Goal: Go to known website: Go to known website

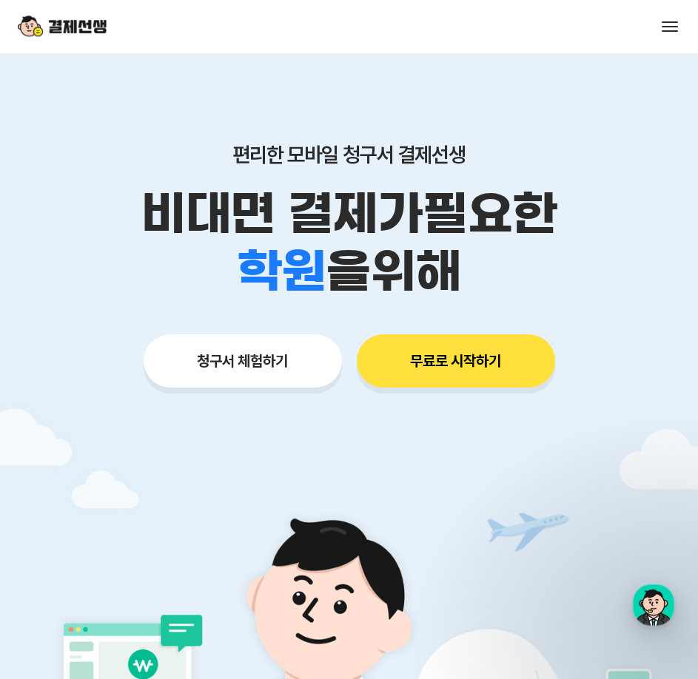
click at [678, 33] on button at bounding box center [669, 26] width 21 height 21
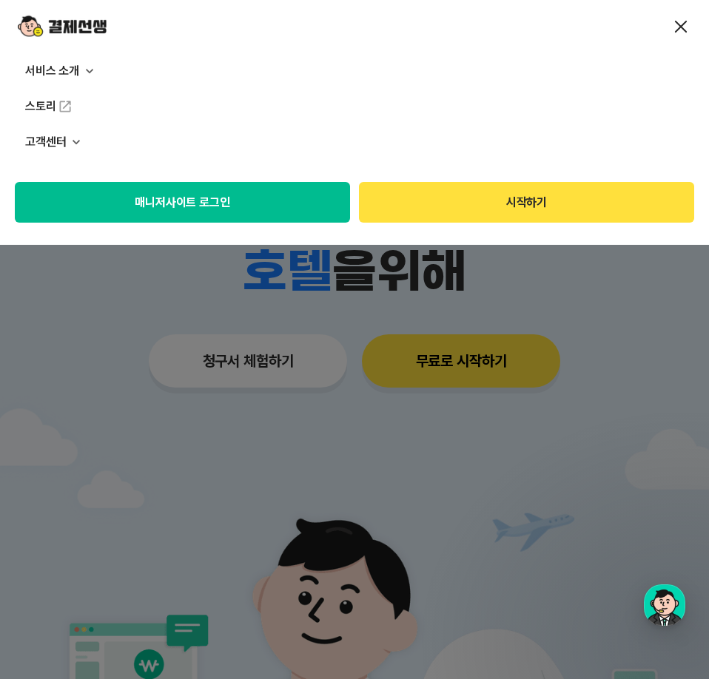
click at [219, 204] on button "매니저사이트 로그인" at bounding box center [182, 202] width 335 height 41
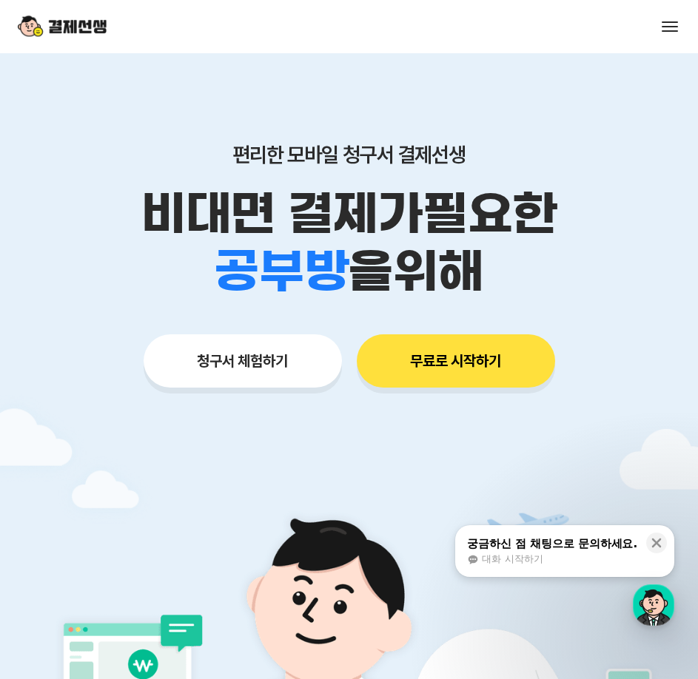
click at [667, 27] on span at bounding box center [670, 26] width 16 height 1
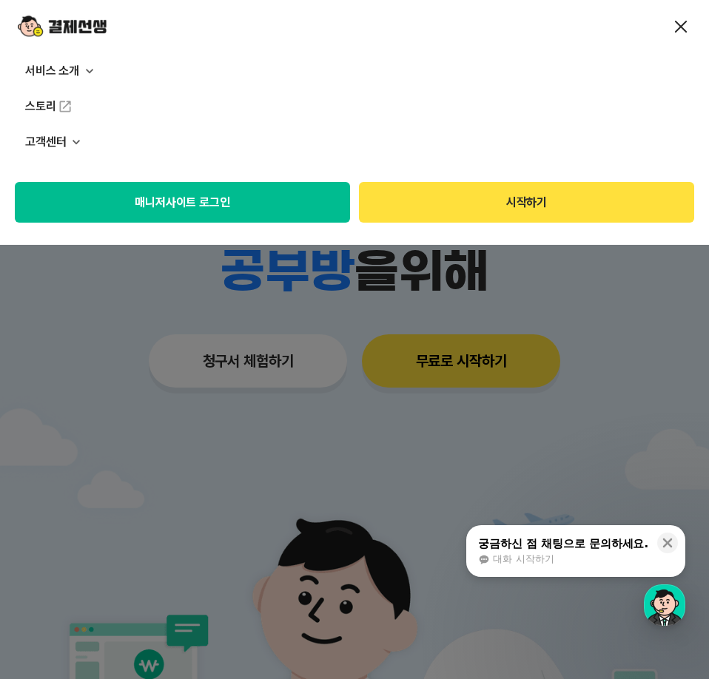
click at [230, 198] on button "매니저사이트 로그인" at bounding box center [182, 202] width 335 height 41
